Goal: Navigation & Orientation: Find specific page/section

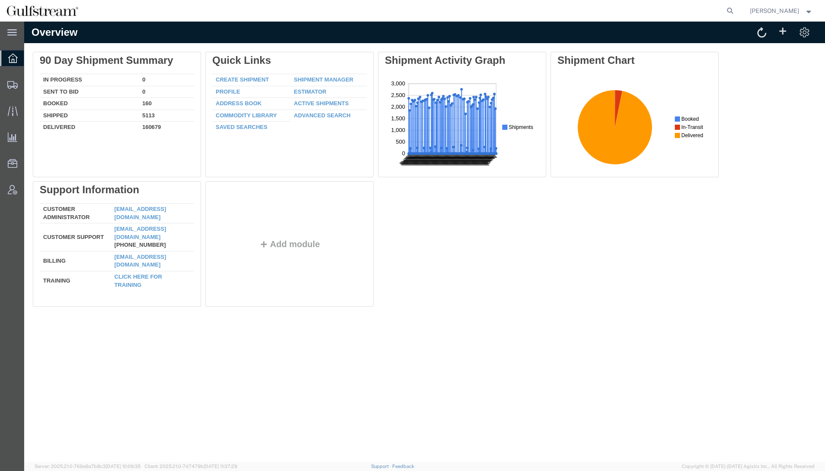
click at [289, 363] on div "Overview Delete 90 Day Shipment Summary In Progress 0 Sent To Bid 0 Booked 160 …" at bounding box center [424, 242] width 801 height 440
